Goal: Transaction & Acquisition: Purchase product/service

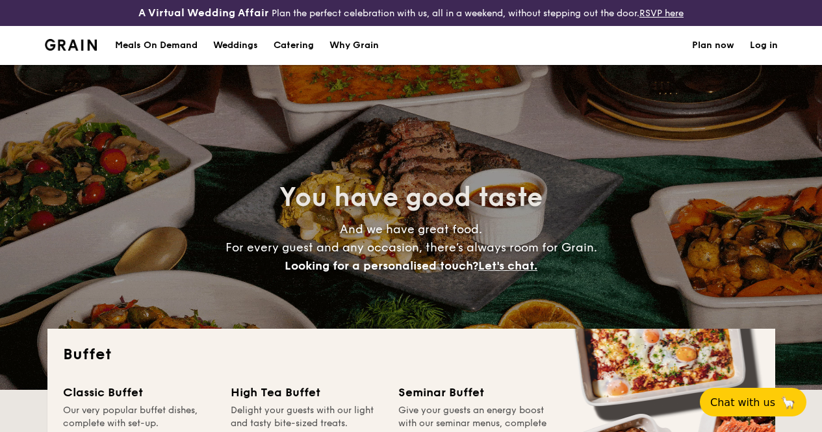
select select
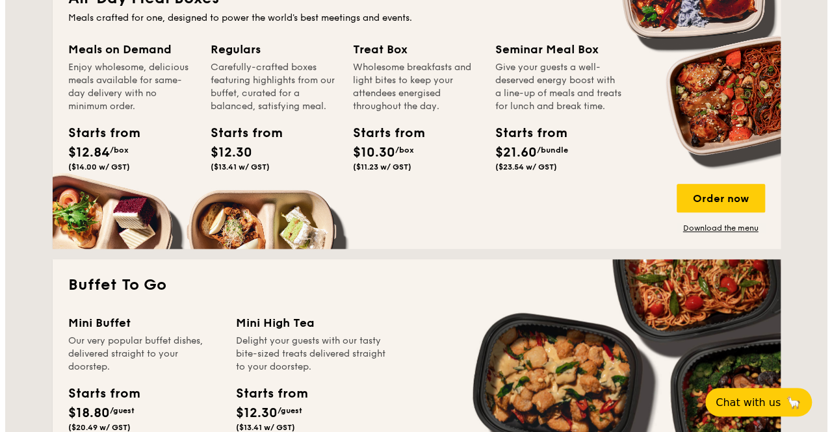
scroll to position [1250, 0]
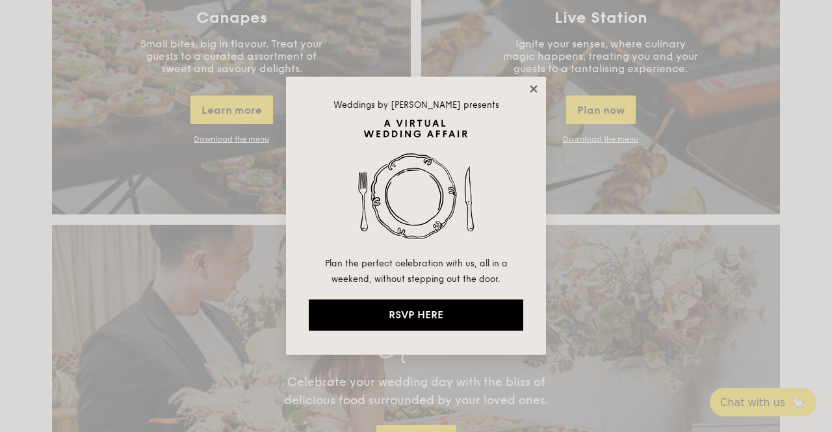
click at [533, 89] on icon at bounding box center [533, 88] width 7 height 7
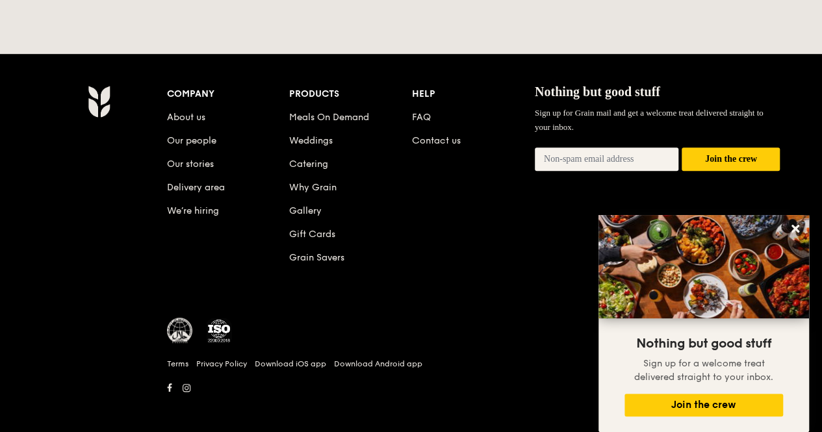
scroll to position [2847, 0]
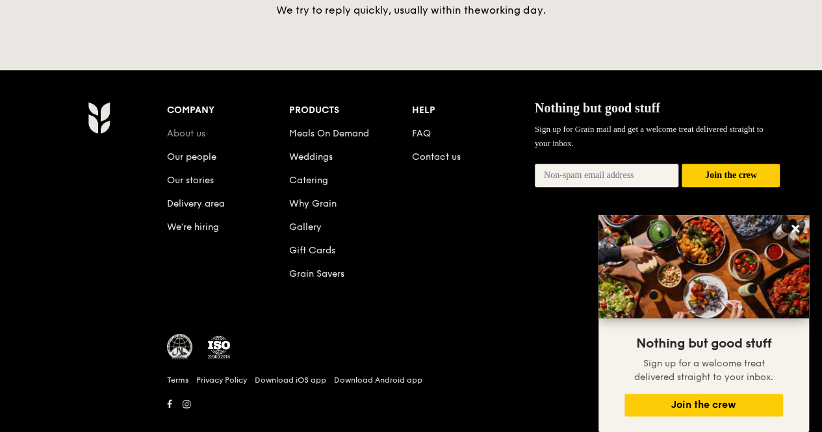
click at [195, 128] on link "About us" at bounding box center [186, 133] width 38 height 11
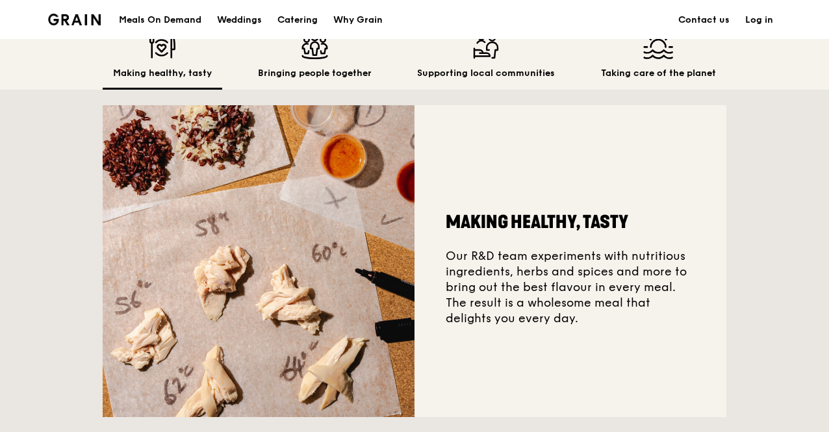
scroll to position [417, 0]
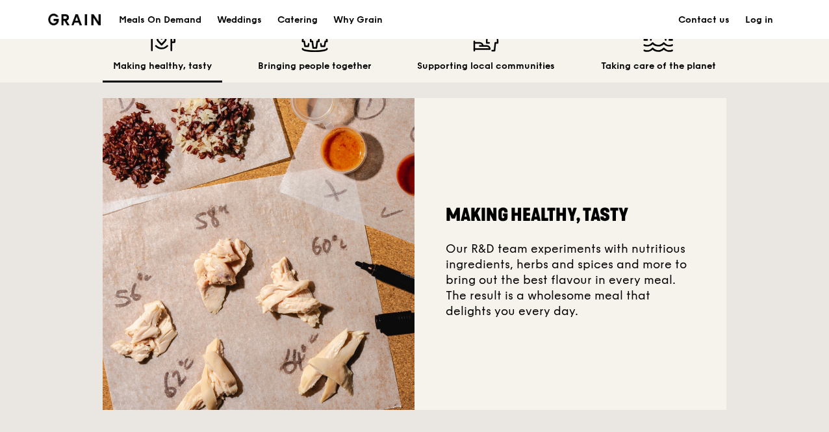
click at [585, 341] on div "Making healthy, tasty Our R&D team experiments with nutritious ingredients, her…" at bounding box center [571, 254] width 312 height 312
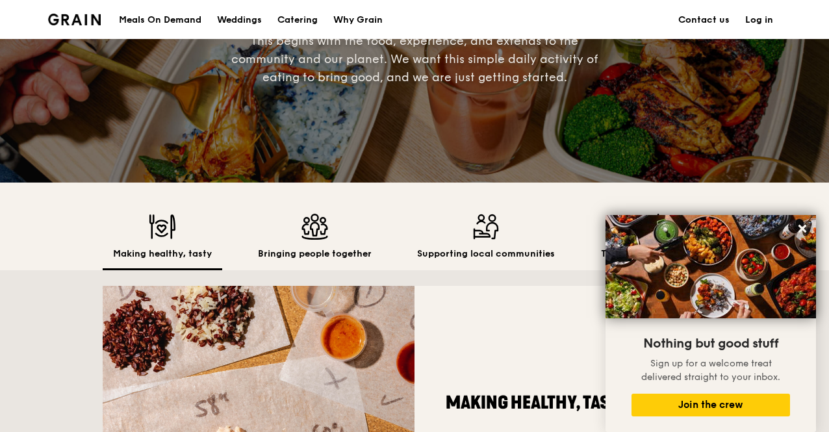
scroll to position [230, 0]
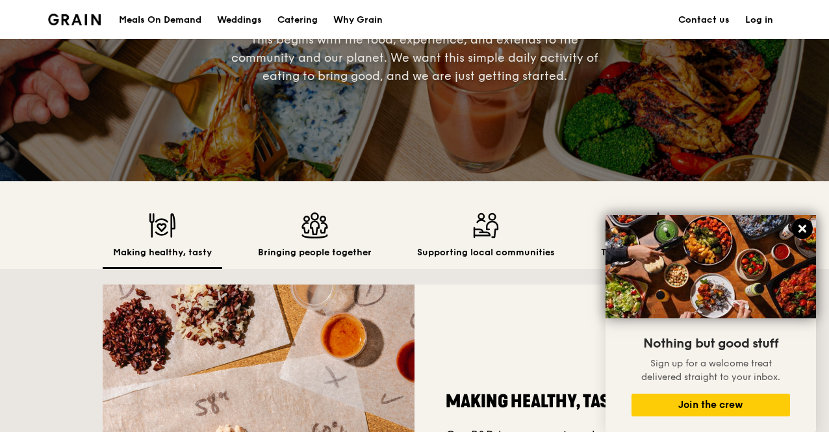
click at [802, 229] on icon at bounding box center [803, 229] width 8 height 8
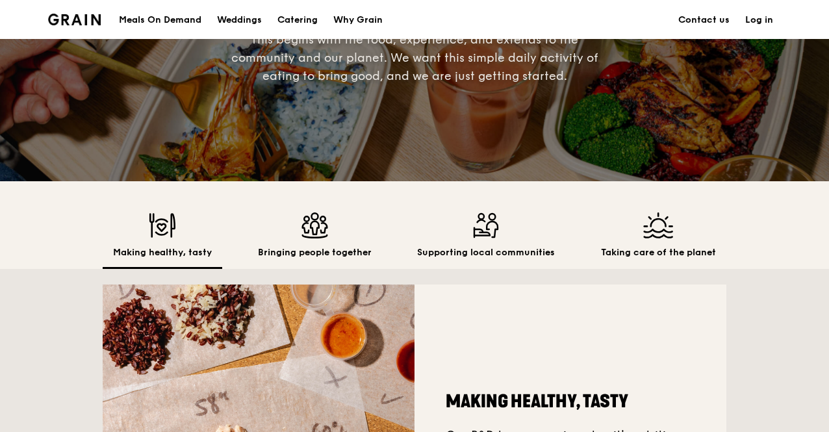
click at [632, 238] on img at bounding box center [658, 225] width 115 height 26
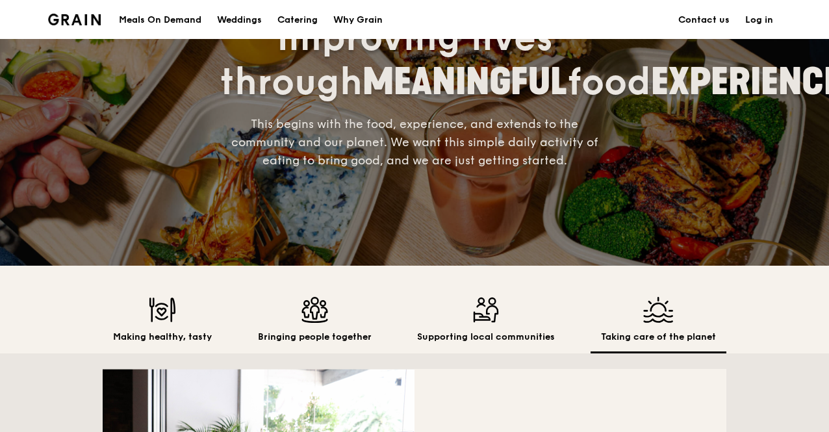
scroll to position [136, 0]
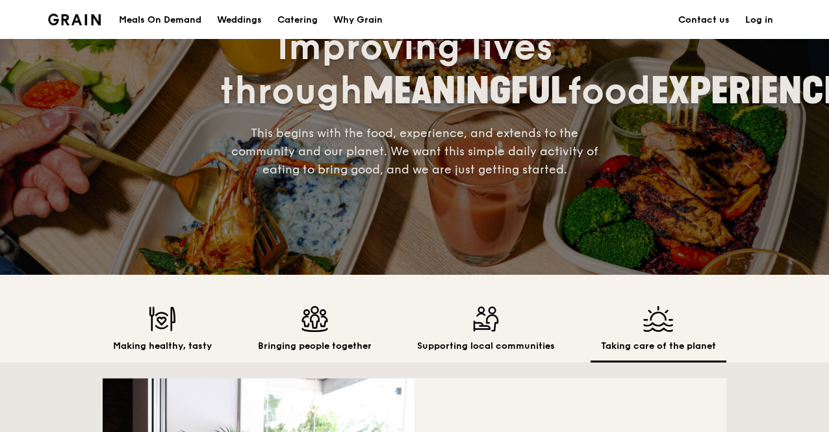
click at [473, 318] on div "Making healthy, tasty Bringing people together Supporting local communities Tak…" at bounding box center [415, 319] width 624 height 88
click at [471, 322] on img at bounding box center [486, 319] width 138 height 26
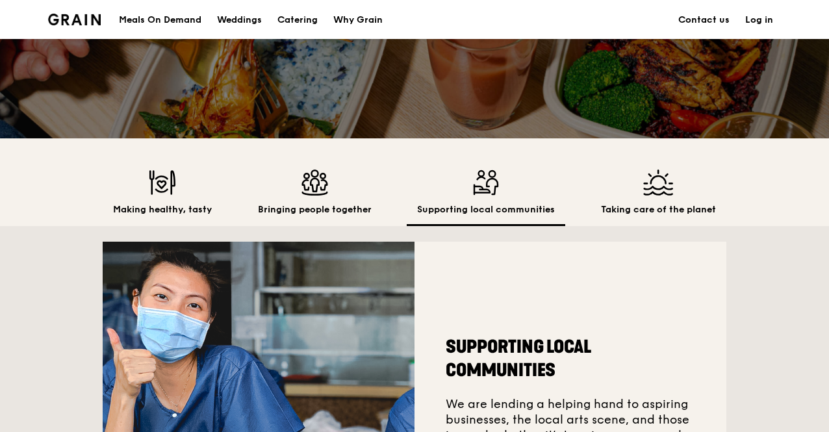
scroll to position [272, 0]
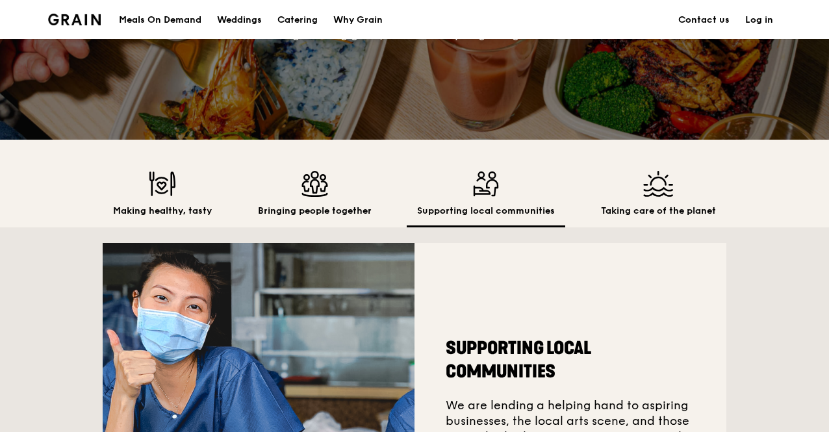
click at [294, 197] on img at bounding box center [315, 184] width 114 height 26
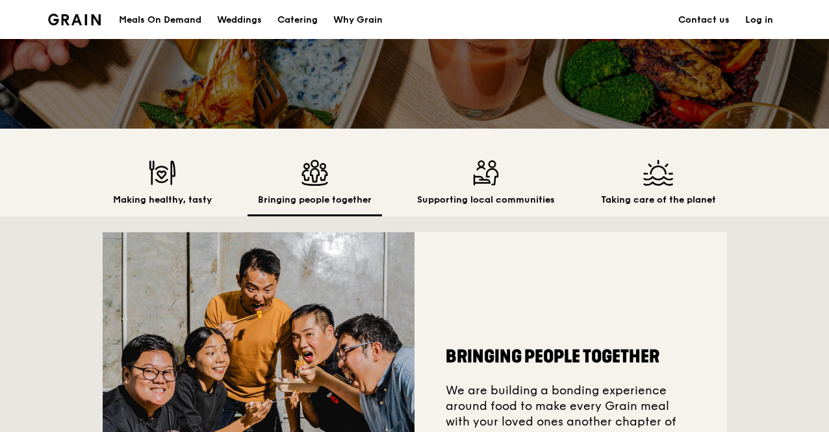
scroll to position [0, 0]
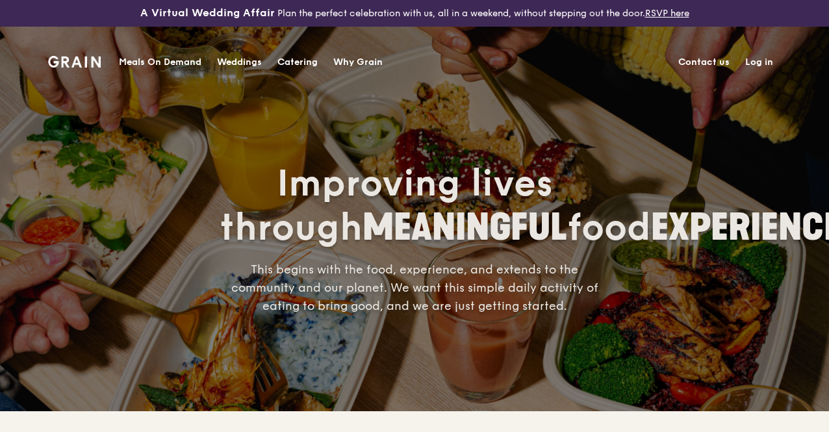
click at [360, 62] on div "Why Grain" at bounding box center [357, 62] width 49 height 39
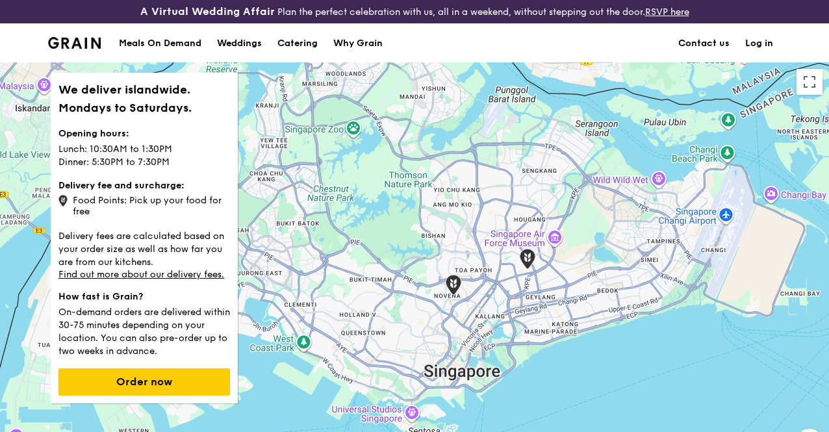
drag, startPoint x: 434, startPoint y: 327, endPoint x: 416, endPoint y: 242, distance: 87.0
click at [416, 242] on div at bounding box center [414, 289] width 829 height 455
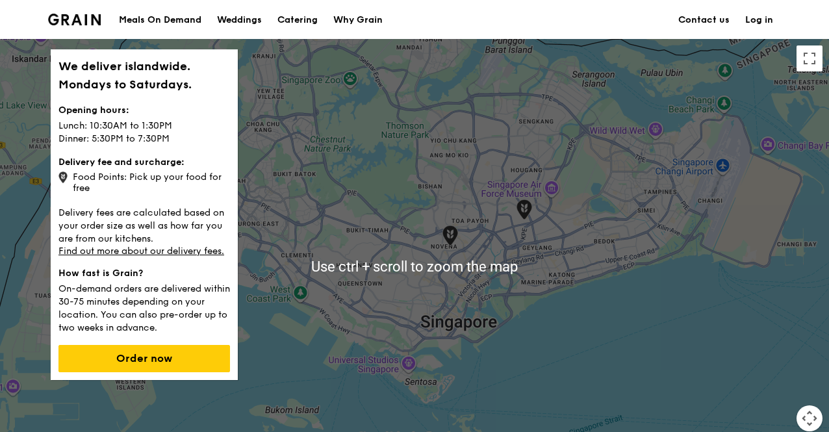
scroll to position [24, 0]
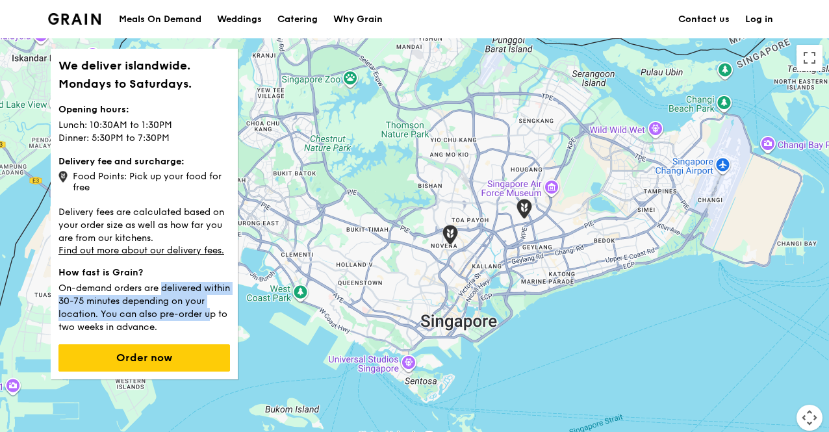
drag, startPoint x: 109, startPoint y: 302, endPoint x: 172, endPoint y: 326, distance: 67.2
click at [172, 326] on p "On-demand orders are delivered within 30-75 minutes depending on your location.…" at bounding box center [144, 306] width 172 height 55
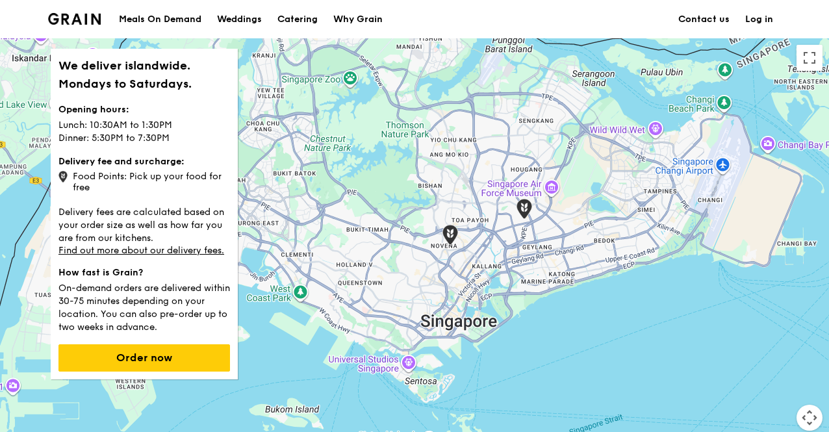
drag, startPoint x: 64, startPoint y: 301, endPoint x: 192, endPoint y: 331, distance: 132.1
click at [192, 331] on p "On-demand orders are delivered within 30-75 minutes depending on your location.…" at bounding box center [144, 306] width 172 height 55
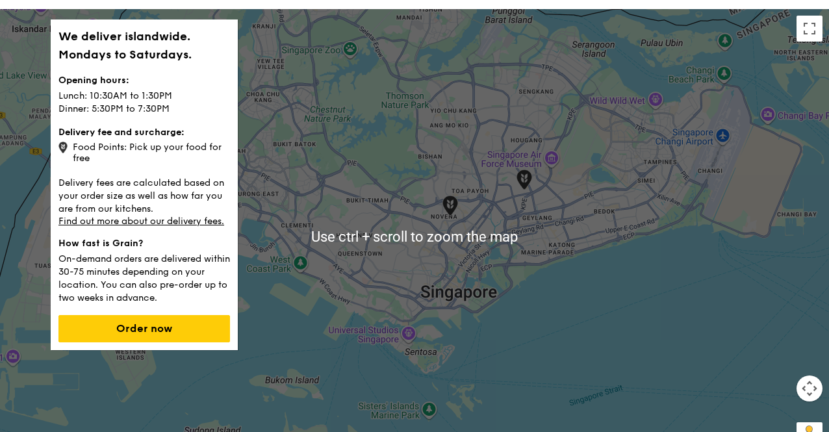
scroll to position [57, 0]
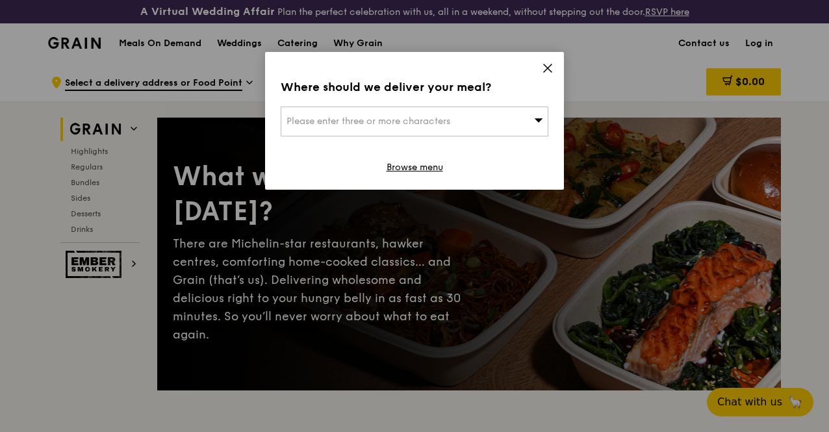
click at [528, 111] on div "Please enter three or more characters" at bounding box center [415, 122] width 268 height 30
click at [528, 111] on input "search" at bounding box center [414, 121] width 266 height 29
click at [550, 72] on icon at bounding box center [548, 68] width 12 height 12
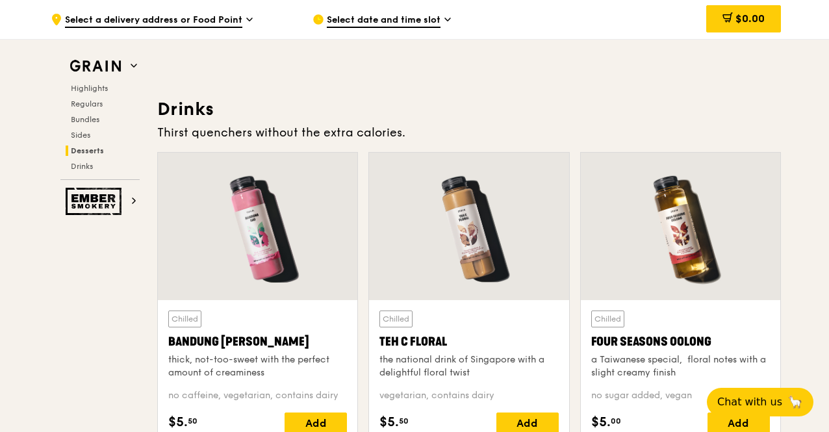
scroll to position [4442, 0]
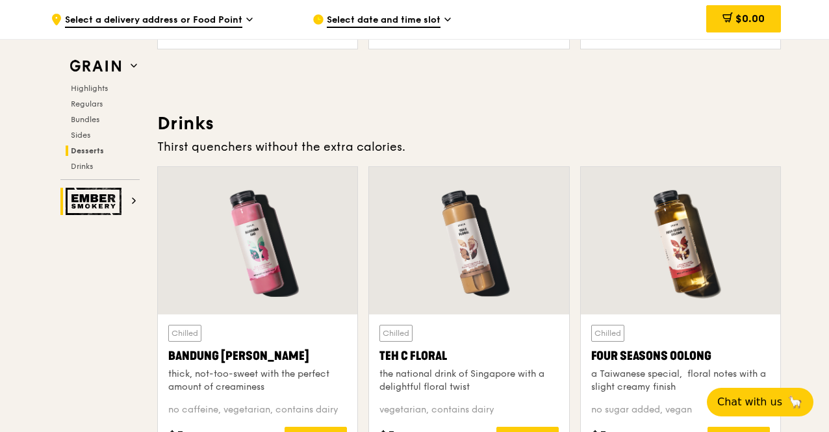
click at [135, 205] on span at bounding box center [134, 201] width 6 height 11
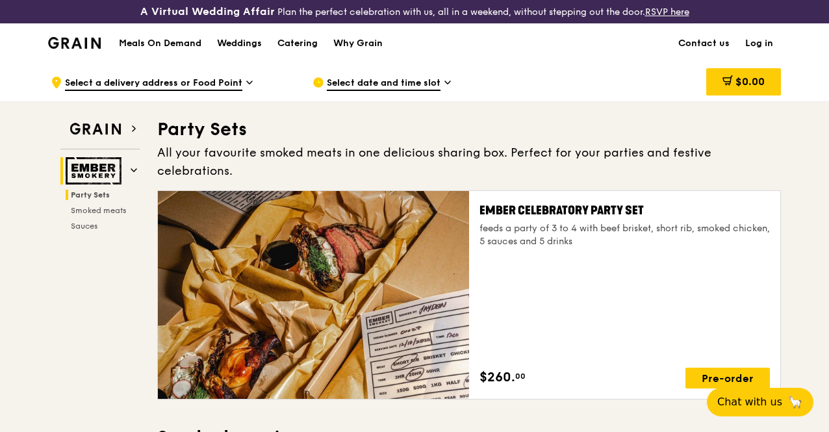
click at [146, 48] on h1 "Meals On Demand" at bounding box center [160, 43] width 83 height 13
click at [160, 47] on h1 "Meals On Demand" at bounding box center [160, 43] width 83 height 13
